Goal: Ask a question

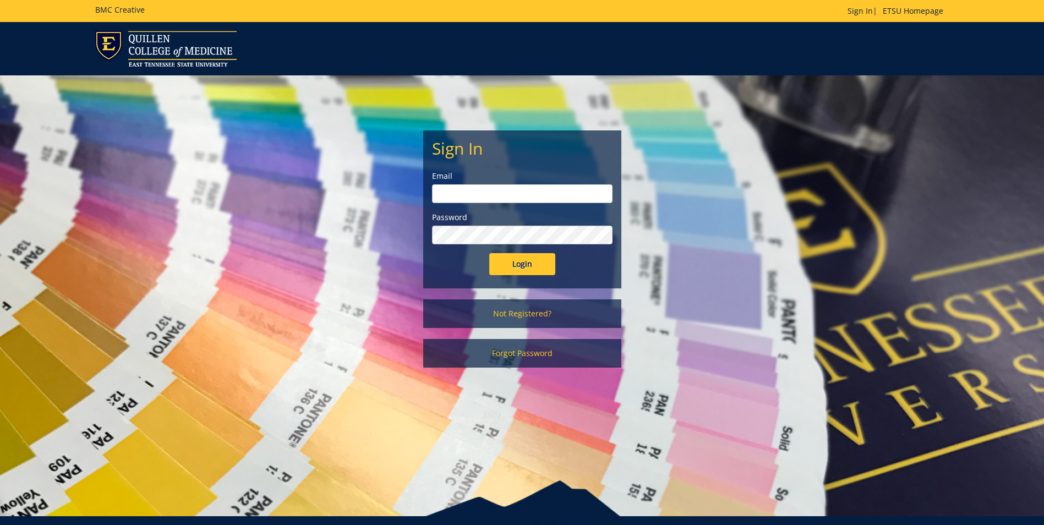
click at [500, 191] on input "email" at bounding box center [522, 193] width 181 height 19
type input "[EMAIL_ADDRESS][DOMAIN_NAME]"
click at [489, 253] on input "Login" at bounding box center [522, 264] width 66 height 22
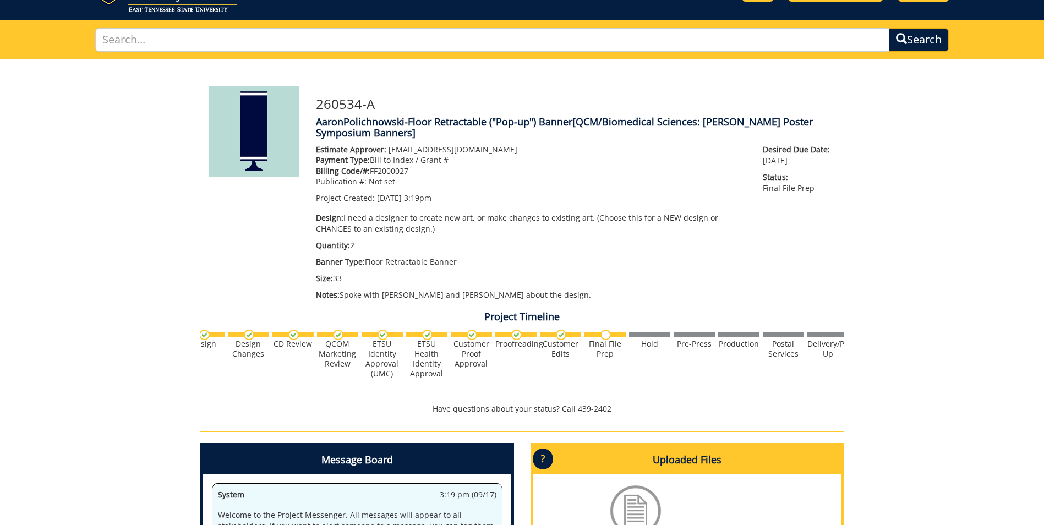
scroll to position [110, 0]
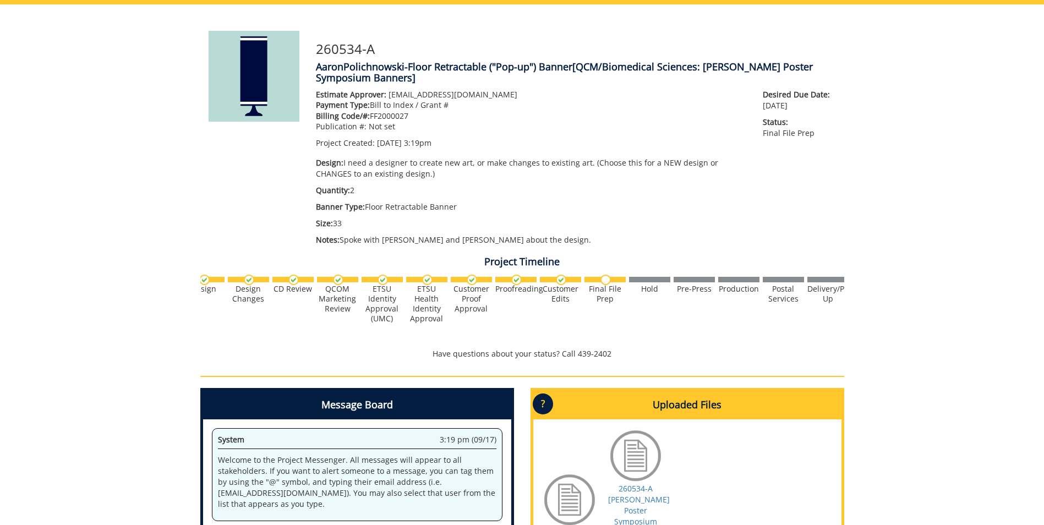
click at [439, 33] on div "260534-A AaronPolichnowski-Floor Retractable ("Pop-up") Banner [QCM/Biomedical …" at bounding box center [576, 141] width 537 height 221
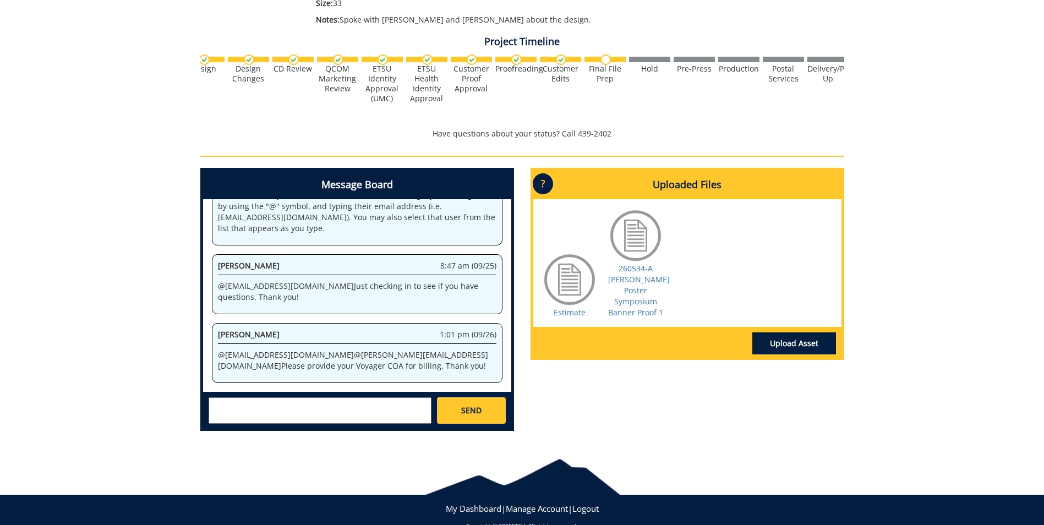
scroll to position [352, 0]
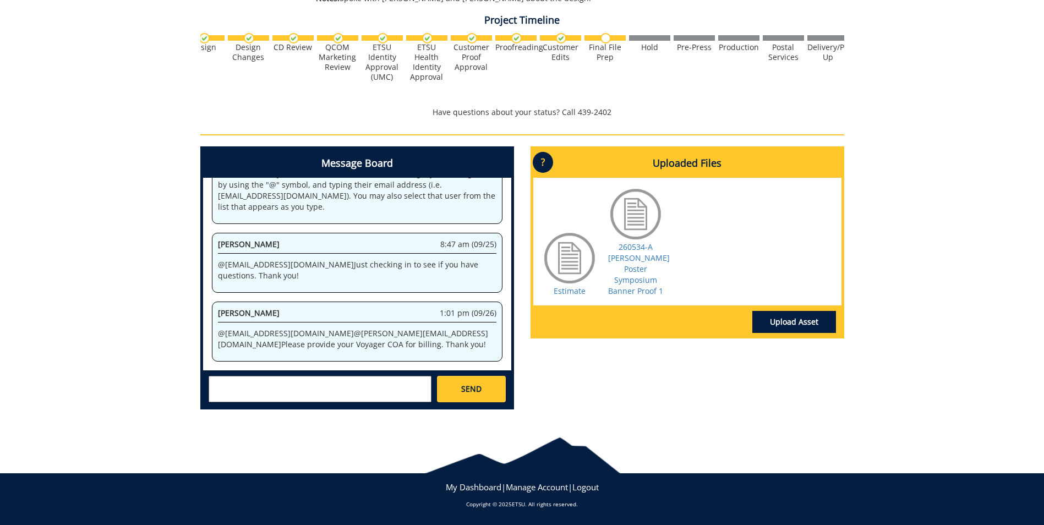
click at [336, 383] on textarea at bounding box center [320, 389] width 223 height 26
type textarea "COA chart of accounts?"
click at [459, 385] on link "SEND" at bounding box center [471, 389] width 68 height 26
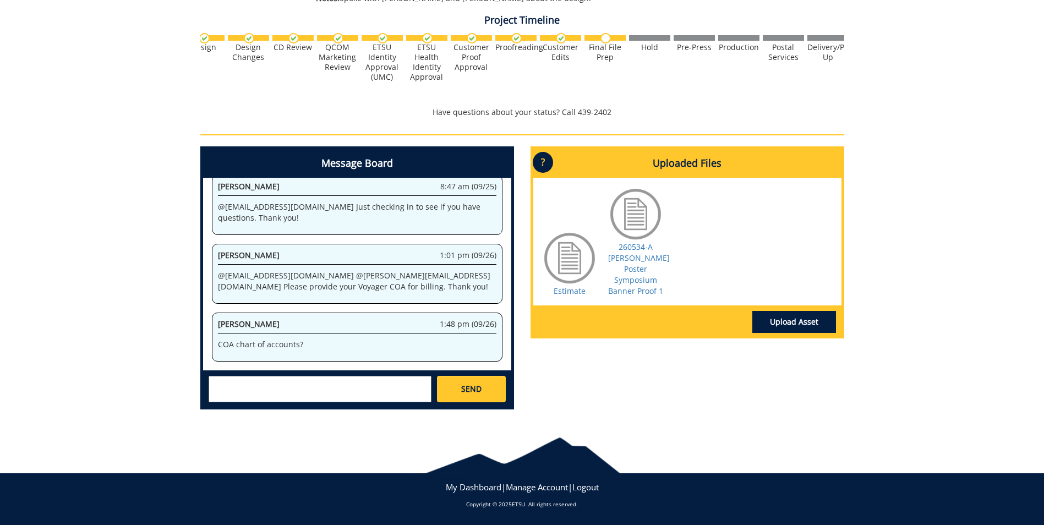
scroll to position [104177, 0]
click at [345, 118] on p "Have questions about your status? Call 439-2402" at bounding box center [522, 112] width 644 height 11
click at [106, 78] on div "260534-A AaronPolichnowski-Floor Retractable ("Pop-up") Banner [QCM/Biomedical …" at bounding box center [522, 91] width 1044 height 656
